Goal: Check status: Check status

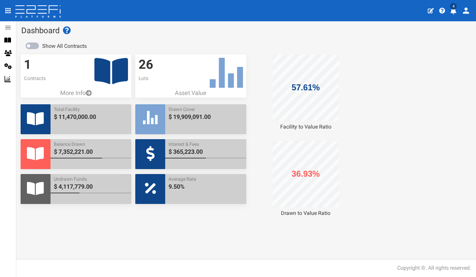
click at [455, 78] on div "1 Contracts More Info Total Facility $ 11,470,000.00 Balance Drawn $ 7,352,221.…" at bounding box center [245, 135] width 459 height 163
click at [180, 115] on span "$ 19,909,091.00" at bounding box center [205, 117] width 74 height 9
click at [64, 149] on span "$ 7,352,221.00" at bounding box center [91, 151] width 74 height 9
click at [198, 148] on span "$ 365,223.00" at bounding box center [205, 151] width 74 height 9
click at [87, 186] on span "$ 4,117,779.00" at bounding box center [91, 186] width 74 height 9
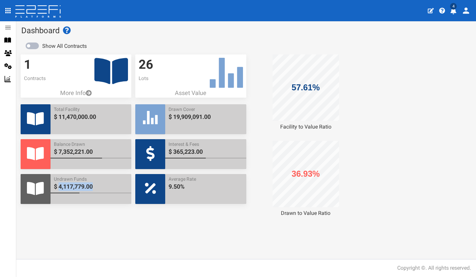
click at [87, 186] on span "$ 4,117,779.00" at bounding box center [91, 186] width 74 height 9
click at [158, 64] on h3 "26" at bounding box center [191, 65] width 104 height 14
click at [33, 70] on h3 "1" at bounding box center [76, 65] width 104 height 14
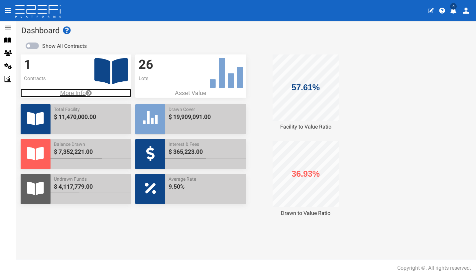
click at [77, 97] on p "More Info" at bounding box center [76, 93] width 111 height 9
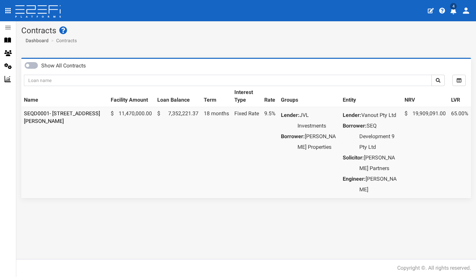
click at [193, 116] on td "7,352,221.37" at bounding box center [177, 152] width 47 height 91
drag, startPoint x: 193, startPoint y: 116, endPoint x: 148, endPoint y: 114, distance: 44.9
click at [148, 114] on td "11,470,000.00" at bounding box center [131, 152] width 47 height 91
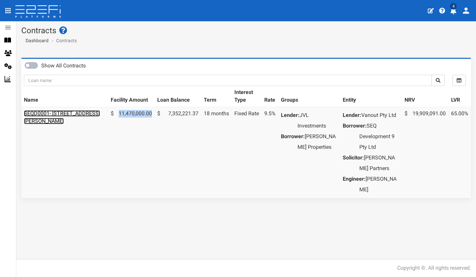
click at [34, 118] on link "SEQD0001- [STREET_ADDRESS][PERSON_NAME]" at bounding box center [62, 117] width 76 height 14
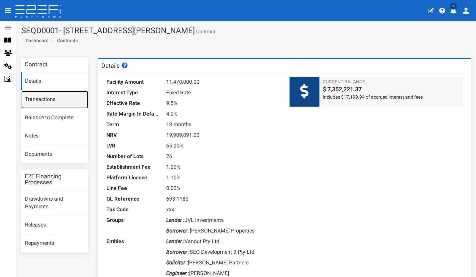
click at [40, 97] on link "Transactions" at bounding box center [54, 100] width 67 height 18
